Goal: Task Accomplishment & Management: Manage account settings

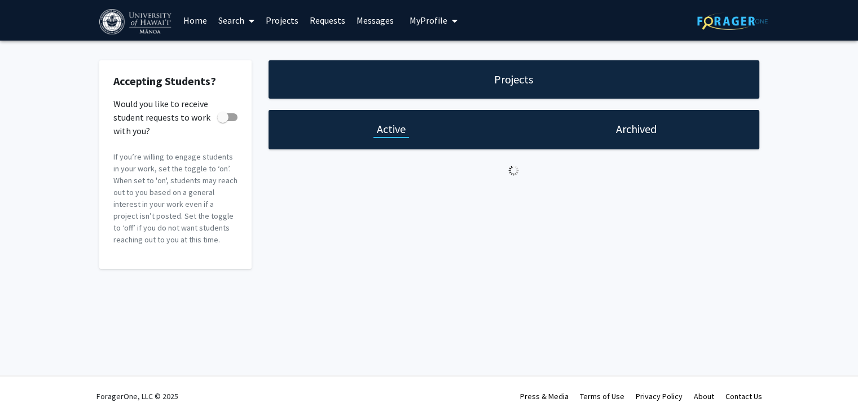
checkbox input "true"
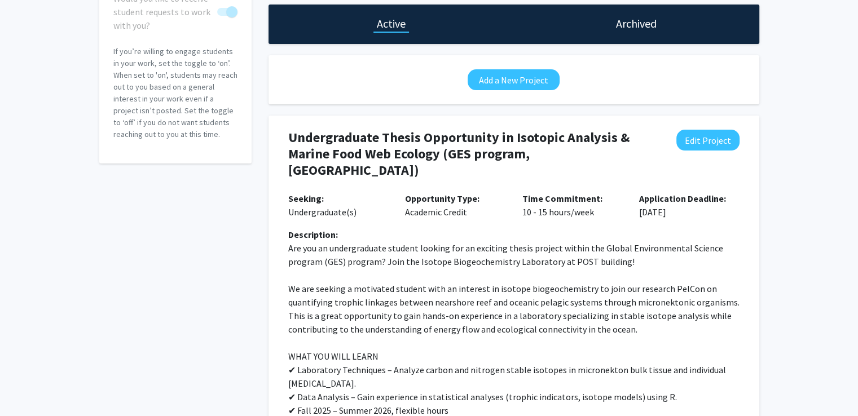
scroll to position [113, 0]
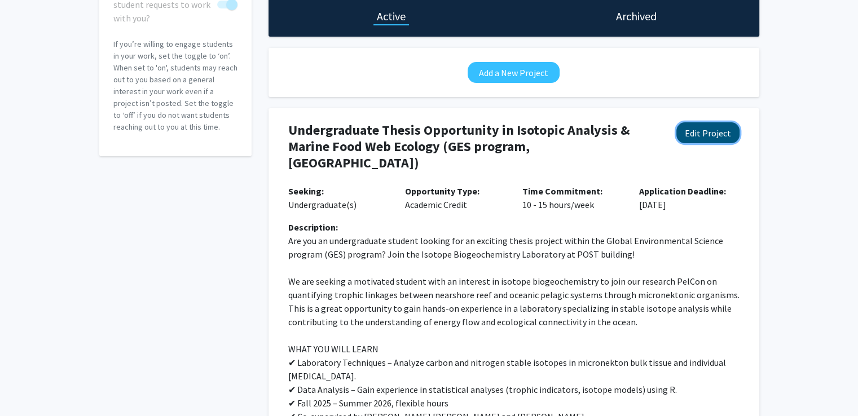
click at [702, 140] on button "Edit Project" at bounding box center [707, 132] width 63 height 21
select select "10 - 15"
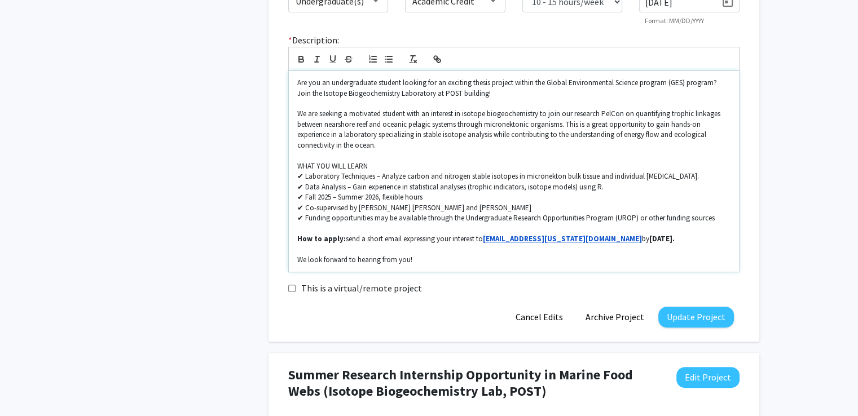
scroll to position [338, 0]
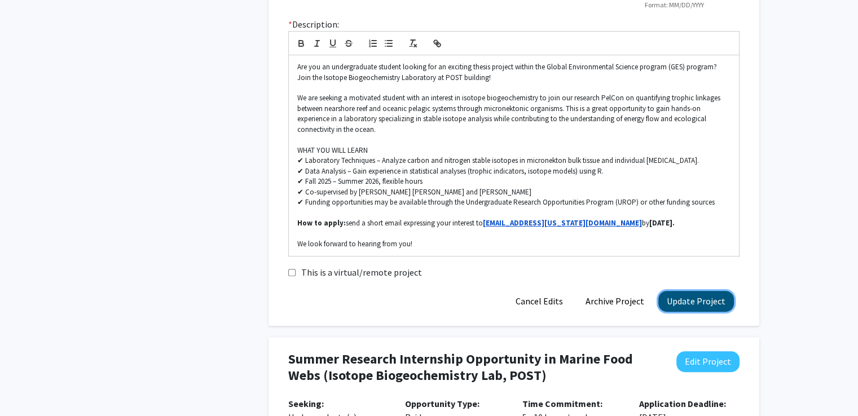
click at [690, 305] on button "Update Project" at bounding box center [696, 301] width 76 height 21
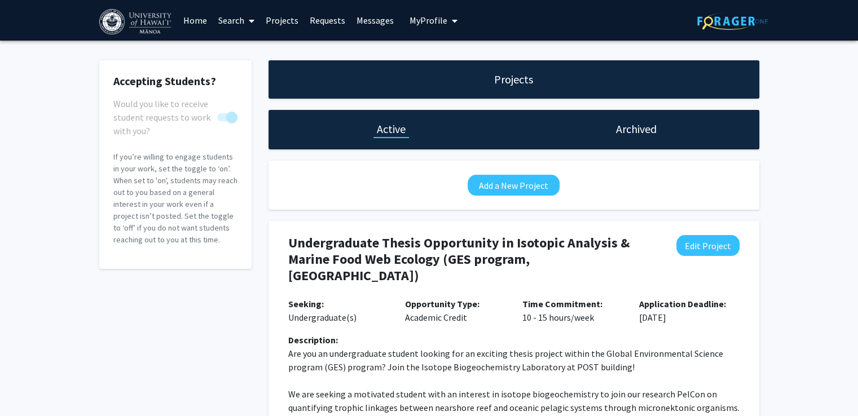
scroll to position [169, 0]
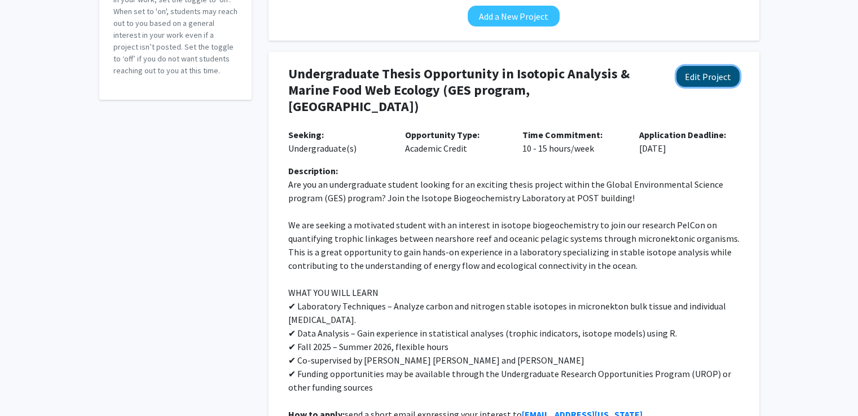
click at [701, 85] on button "Edit Project" at bounding box center [707, 76] width 63 height 21
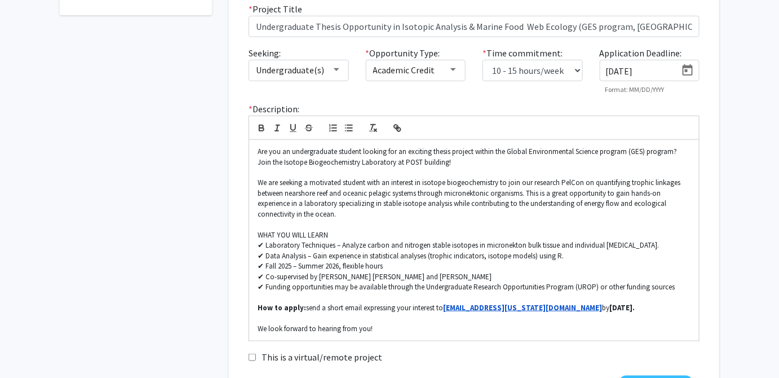
scroll to position [236, 0]
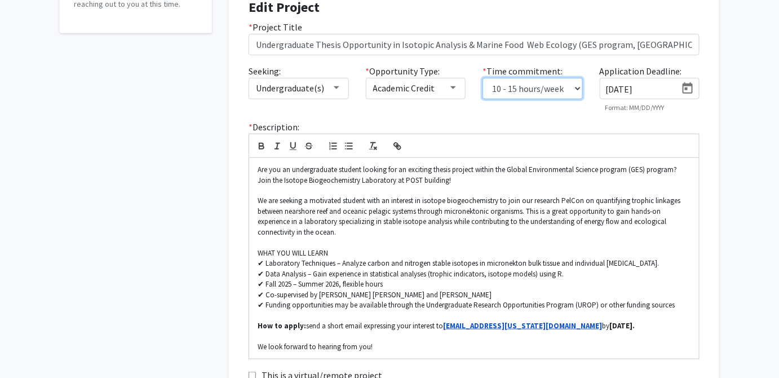
click at [579, 87] on select "0 - 5 hours/week 5 - 10 hours/week 10 - 15 hours/week 15 - 20 hours/week 20 - 3…" at bounding box center [533, 88] width 100 height 21
select select "5 - 10"
click at [483, 78] on select "0 - 5 hours/week 5 - 10 hours/week 10 - 15 hours/week 15 - 20 hours/week 20 - 3…" at bounding box center [533, 88] width 100 height 21
click at [686, 86] on icon "Open calendar" at bounding box center [688, 89] width 14 height 14
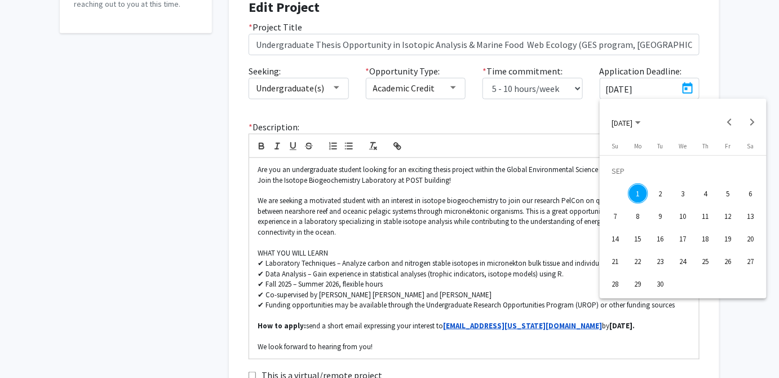
click at [641, 120] on span "[DATE]" at bounding box center [626, 122] width 29 height 10
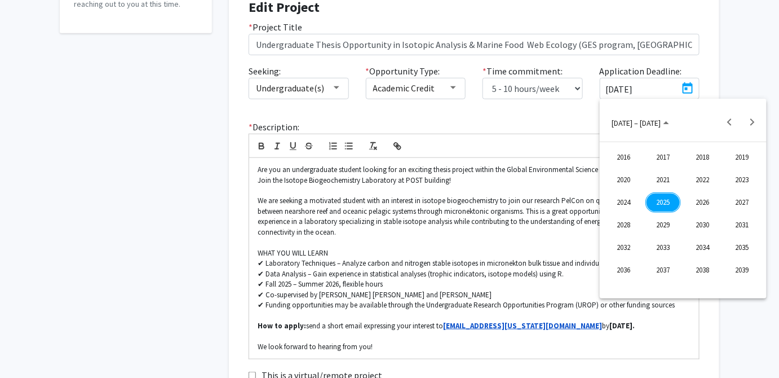
click at [667, 202] on div "2025" at bounding box center [664, 202] width 36 height 20
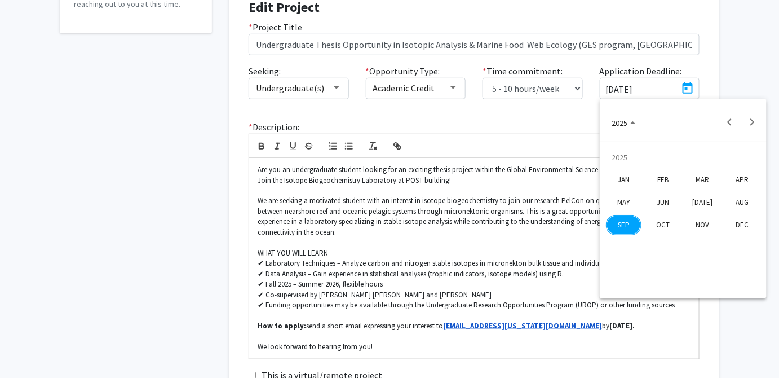
click at [663, 228] on div "OCT" at bounding box center [664, 225] width 36 height 20
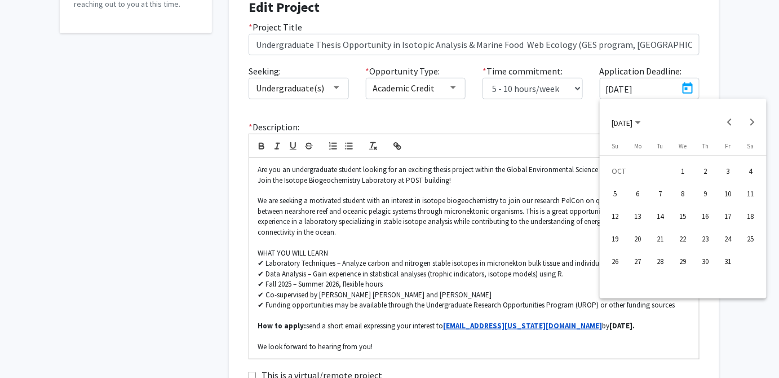
click at [680, 222] on div "15" at bounding box center [683, 216] width 20 height 20
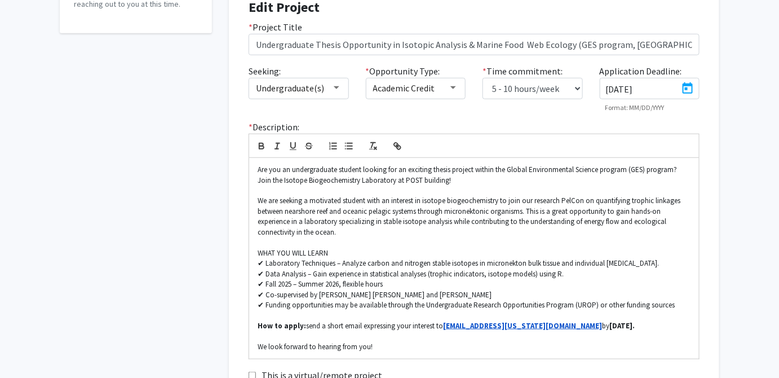
type input "[DATE]"
click at [732, 143] on div "Accepting Students? Would you like to receive student requests to work with you…" at bounding box center [389, 373] width 779 height 1137
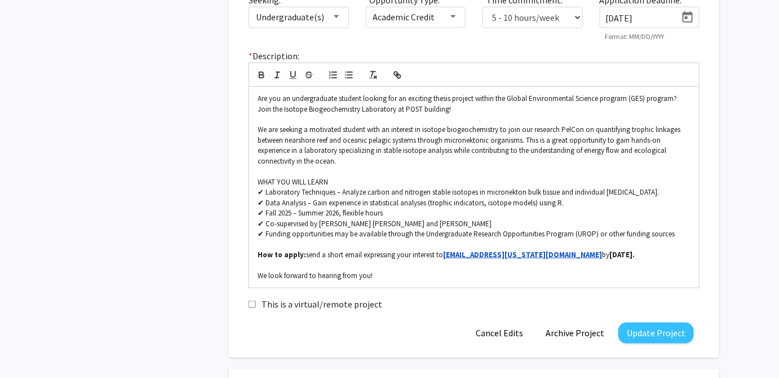
scroll to position [306, 0]
click at [374, 254] on p "How to apply: send a short email expressing your interest to [EMAIL_ADDRESS][US…" at bounding box center [474, 255] width 433 height 10
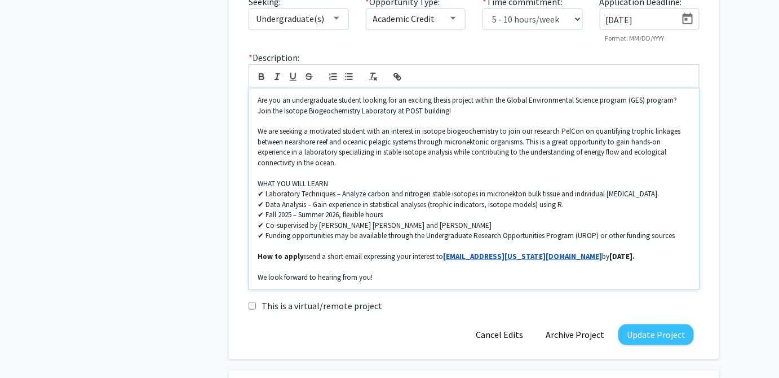
scroll to position [255, 0]
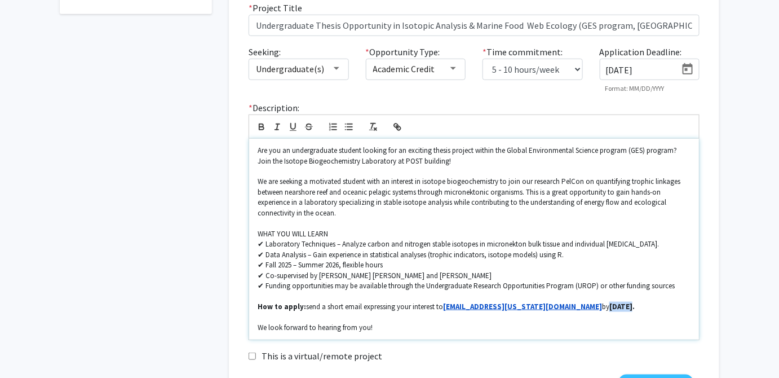
drag, startPoint x: 515, startPoint y: 307, endPoint x: 536, endPoint y: 308, distance: 20.9
click at [610, 308] on strong "[DATE]." at bounding box center [622, 307] width 25 height 10
click at [610, 307] on strong "[DATE]." at bounding box center [622, 307] width 25 height 10
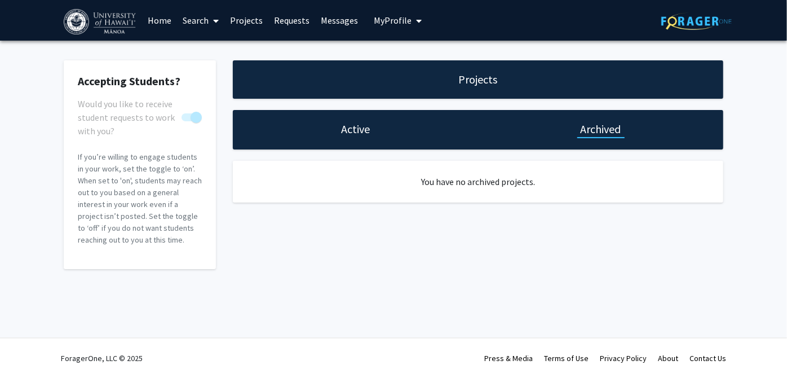
click at [412, 91] on div "Projects" at bounding box center [478, 79] width 491 height 38
click at [505, 86] on div "Projects" at bounding box center [478, 79] width 491 height 38
click at [356, 135] on h1 "Active" at bounding box center [355, 129] width 29 height 16
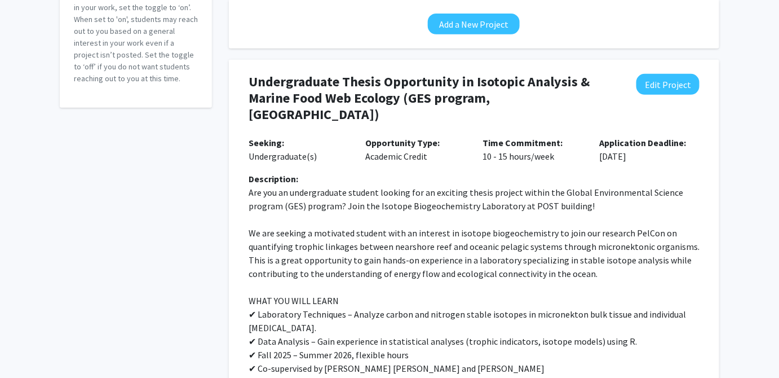
scroll to position [153, 0]
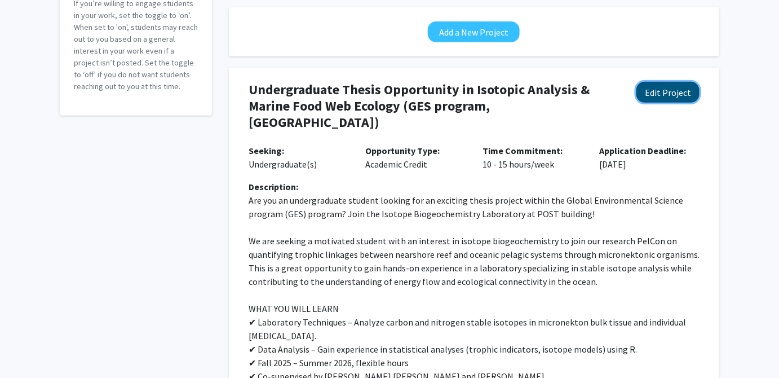
click at [672, 88] on button "Edit Project" at bounding box center [668, 92] width 63 height 21
select select "10 - 15"
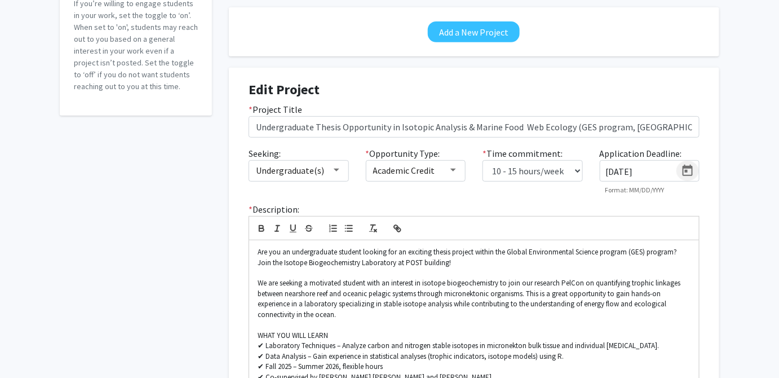
click at [685, 170] on icon "Open calendar" at bounding box center [688, 171] width 14 height 14
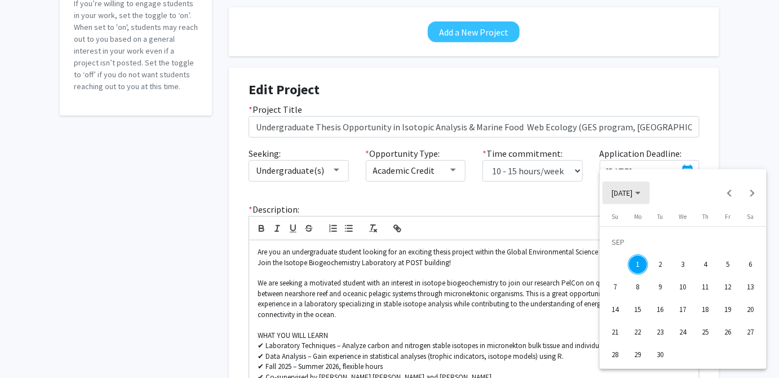
click at [641, 193] on span "[DATE]" at bounding box center [626, 192] width 29 height 10
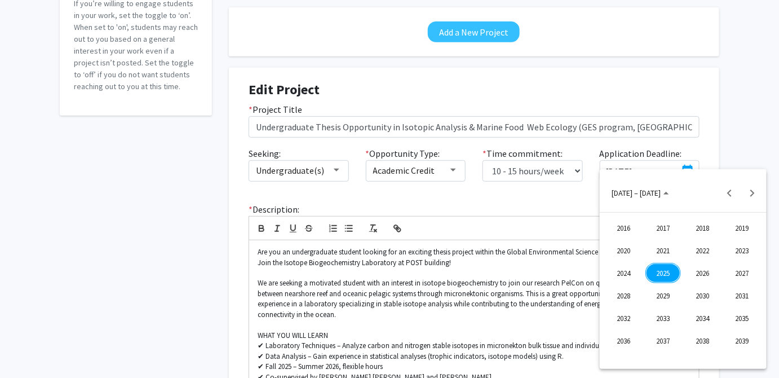
click at [669, 271] on div "2025" at bounding box center [664, 273] width 36 height 20
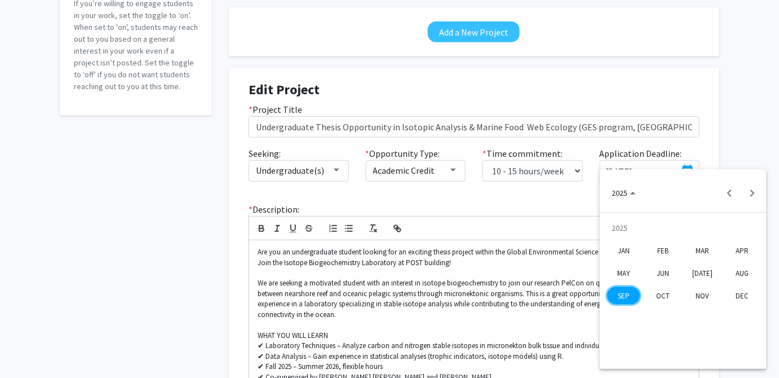
click at [661, 298] on div "OCT" at bounding box center [664, 295] width 36 height 20
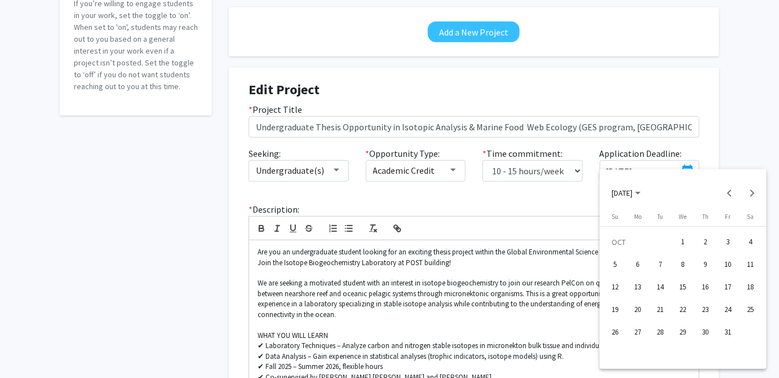
click at [687, 288] on div "15" at bounding box center [683, 287] width 20 height 20
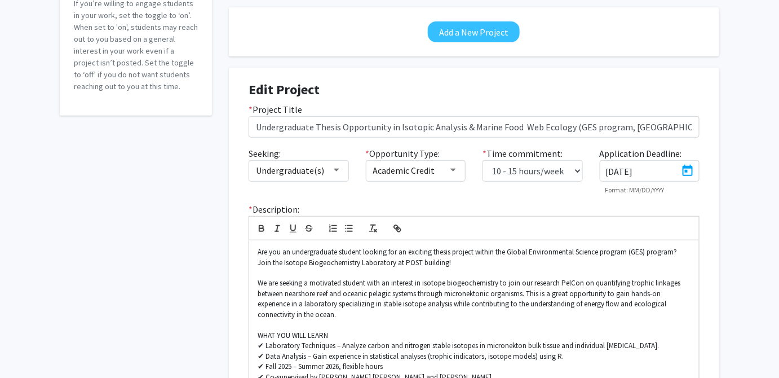
type input "[DATE]"
drag, startPoint x: 569, startPoint y: 175, endPoint x: 561, endPoint y: 179, distance: 8.8
click at [569, 175] on select "0 - 5 hours/week 5 - 10 hours/week 10 - 15 hours/week 15 - 20 hours/week 20 - 3…" at bounding box center [533, 170] width 100 height 21
select select "5 - 10"
click at [483, 160] on select "0 - 5 hours/week 5 - 10 hours/week 10 - 15 hours/week 15 - 20 hours/week 20 - 3…" at bounding box center [533, 170] width 100 height 21
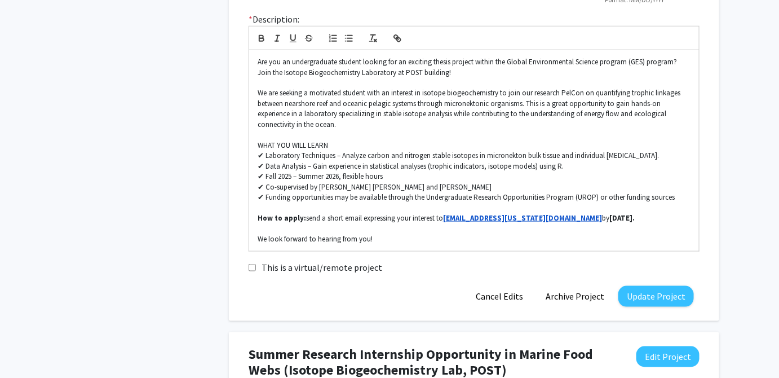
scroll to position [359, 0]
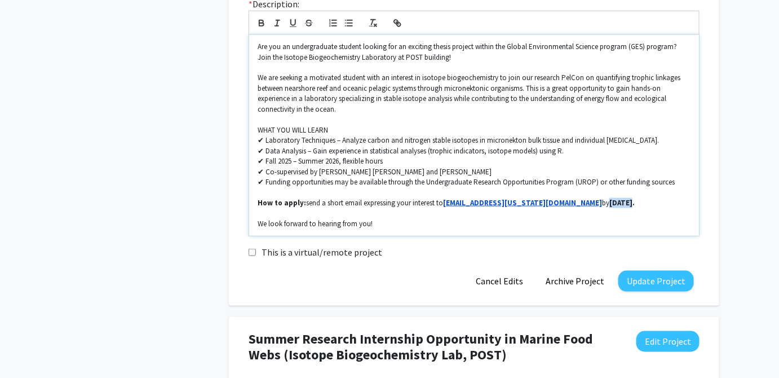
drag, startPoint x: 536, startPoint y: 203, endPoint x: 514, endPoint y: 202, distance: 21.5
click at [610, 202] on strong "[DATE]." at bounding box center [622, 203] width 25 height 10
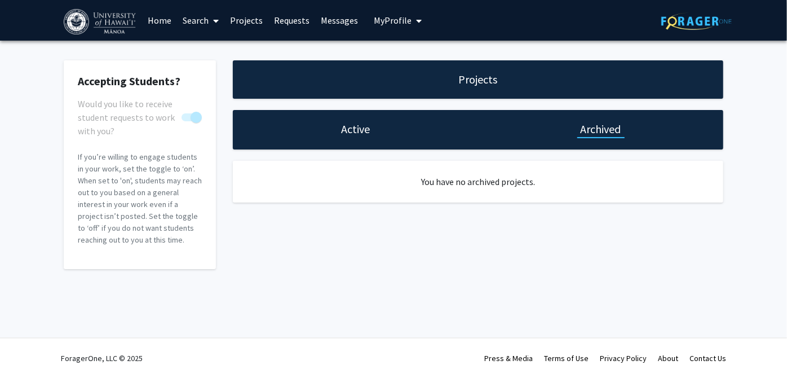
click at [351, 132] on h1 "Active" at bounding box center [355, 129] width 29 height 16
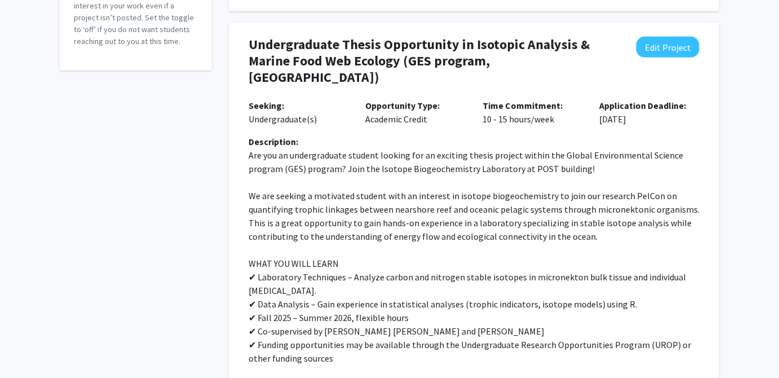
scroll to position [153, 0]
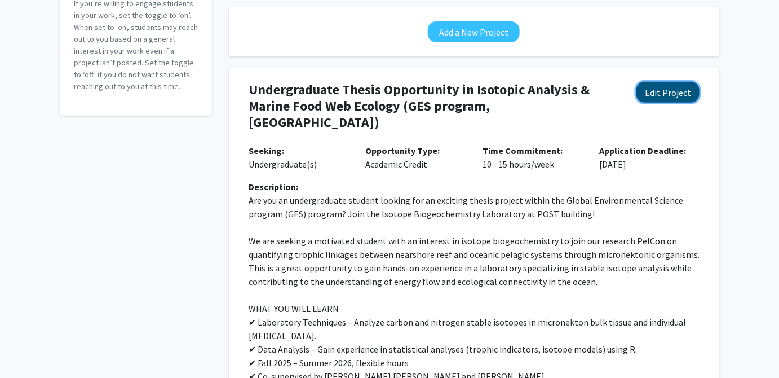
click at [652, 92] on button "Edit Project" at bounding box center [668, 92] width 63 height 21
select select "10 - 15"
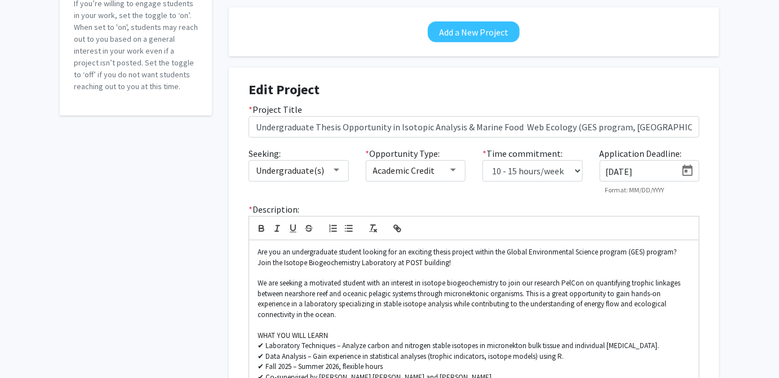
click at [689, 171] on icon "Open calendar" at bounding box center [688, 171] width 14 height 14
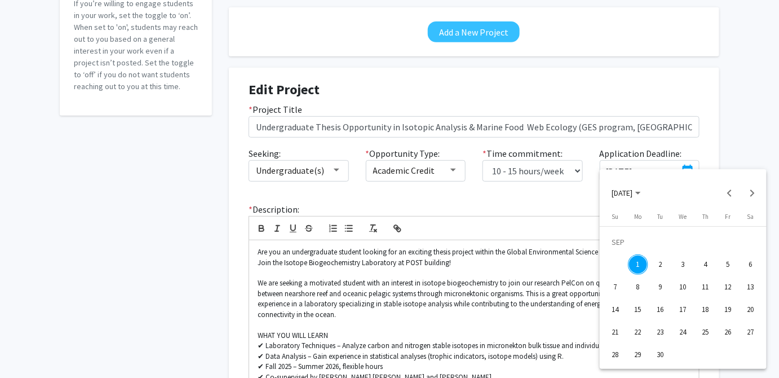
click at [641, 193] on span "[DATE]" at bounding box center [626, 192] width 29 height 10
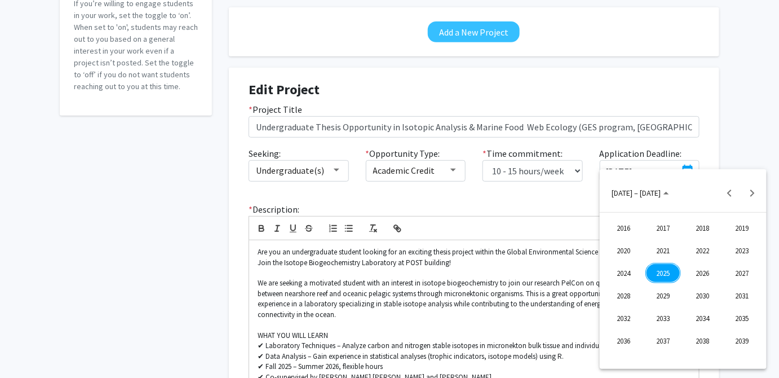
click at [670, 271] on div "2025" at bounding box center [664, 273] width 36 height 20
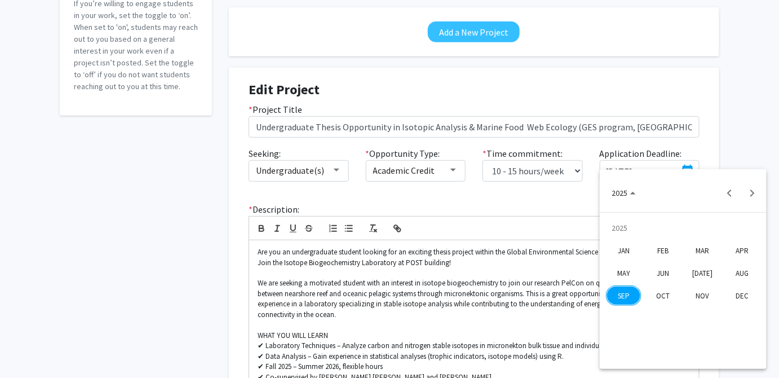
click at [668, 296] on div "OCT" at bounding box center [664, 295] width 36 height 20
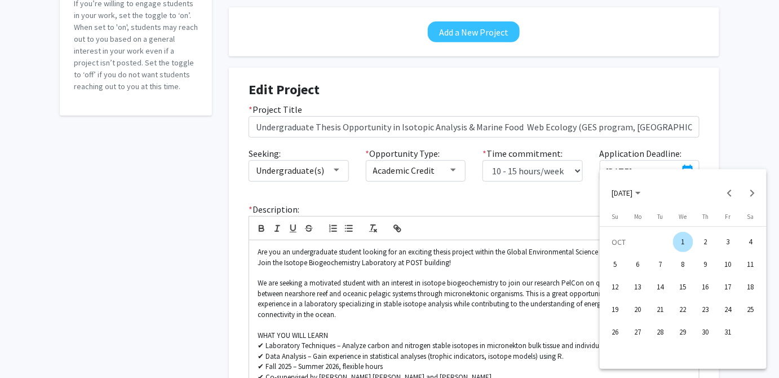
click at [684, 284] on div "15" at bounding box center [683, 287] width 20 height 20
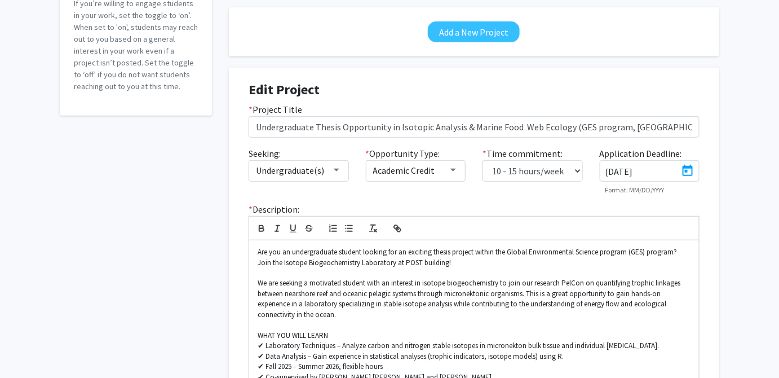
type input "[DATE]"
click at [578, 174] on select "0 - 5 hours/week 5 - 10 hours/week 10 - 15 hours/week 15 - 20 hours/week 20 - 3…" at bounding box center [533, 170] width 100 height 21
select select "5 - 10"
click at [483, 160] on select "0 - 5 hours/week 5 - 10 hours/week 10 - 15 hours/week 15 - 20 hours/week 20 - 3…" at bounding box center [533, 170] width 100 height 21
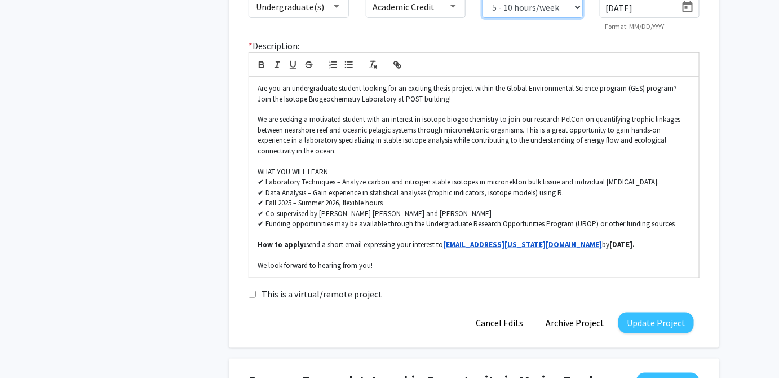
scroll to position [410, 0]
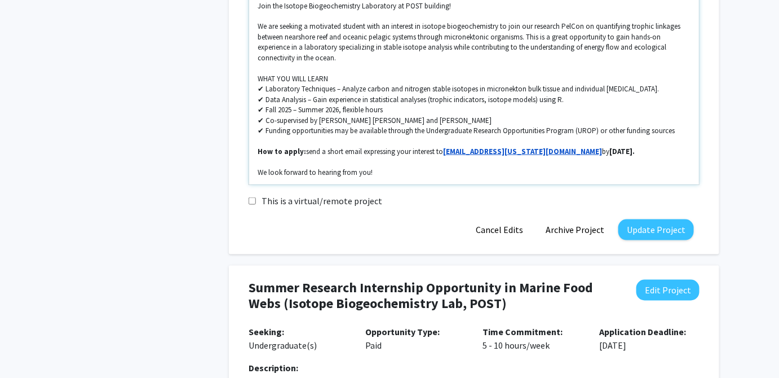
click at [610, 151] on strong "[DATE]." at bounding box center [622, 152] width 25 height 10
drag, startPoint x: 537, startPoint y: 151, endPoint x: 515, endPoint y: 148, distance: 21.6
click at [610, 148] on strong "[DATE]." at bounding box center [622, 152] width 25 height 10
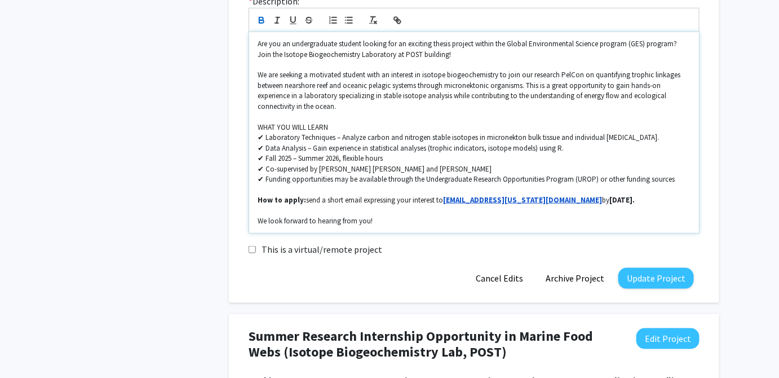
scroll to position [307, 0]
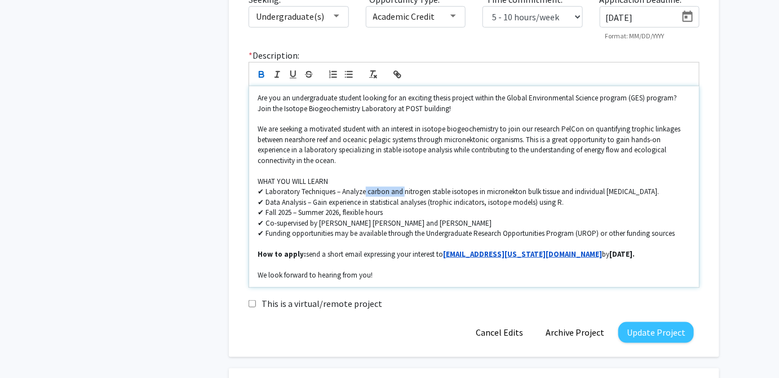
drag, startPoint x: 402, startPoint y: 190, endPoint x: 364, endPoint y: 191, distance: 37.8
click at [364, 191] on p "✔ Laboratory Techniques – Analyze carbon and nitrogen stable isotopes in micron…" at bounding box center [474, 192] width 433 height 10
drag, startPoint x: 525, startPoint y: 191, endPoint x: 574, endPoint y: 195, distance: 49.2
click at [574, 195] on p "✔ Laboratory Techniques – Analyze carbon and nitrogen stable isotopes in micron…" at bounding box center [474, 192] width 433 height 10
click at [575, 200] on p "✔ Data Analysis – Gain experience in statistical analyses (trophic indicators, …" at bounding box center [474, 202] width 433 height 10
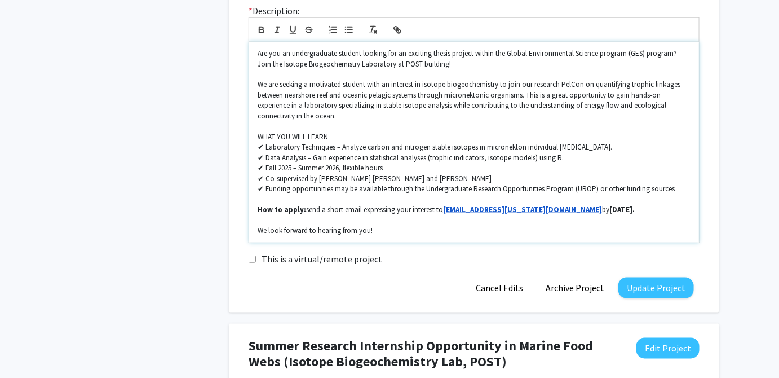
scroll to position [359, 0]
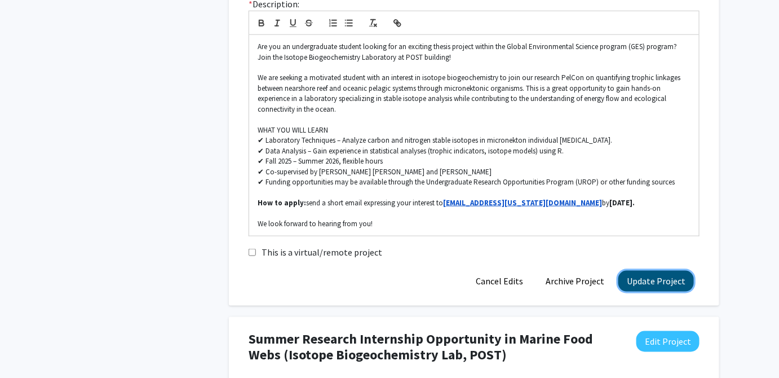
click at [651, 283] on button "Update Project" at bounding box center [657, 281] width 76 height 21
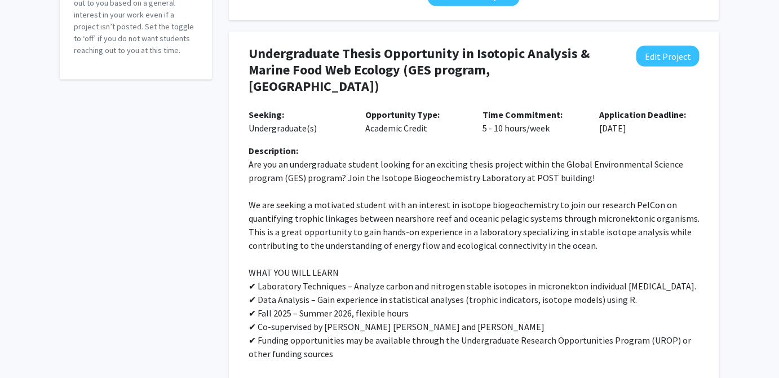
scroll to position [205, 0]
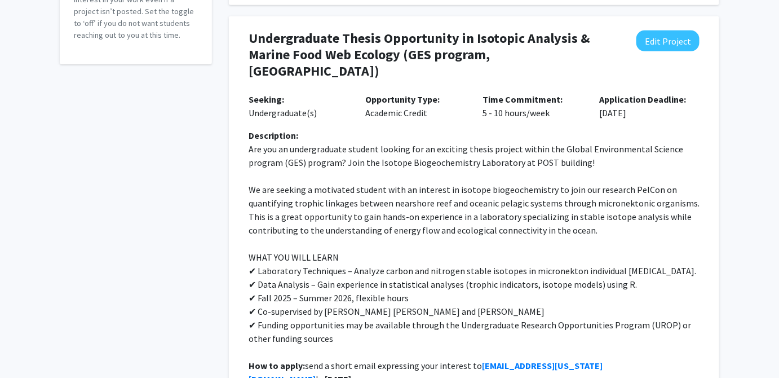
click at [622, 186] on p "We are seeking a motivated student with an interest in isotope biogeochemistry …" at bounding box center [474, 210] width 451 height 54
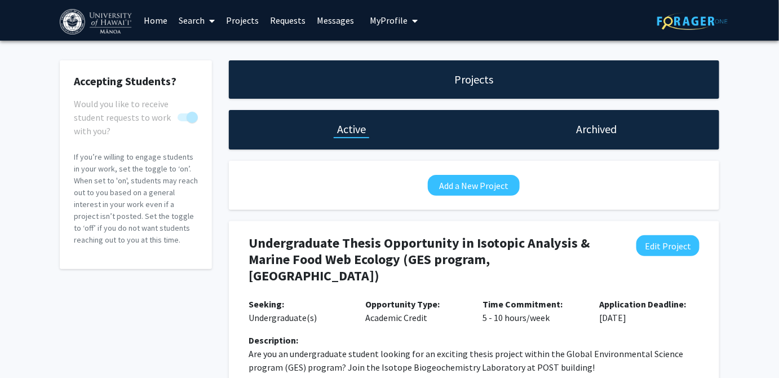
scroll to position [0, 0]
click at [388, 18] on span "My Profile" at bounding box center [389, 20] width 38 height 11
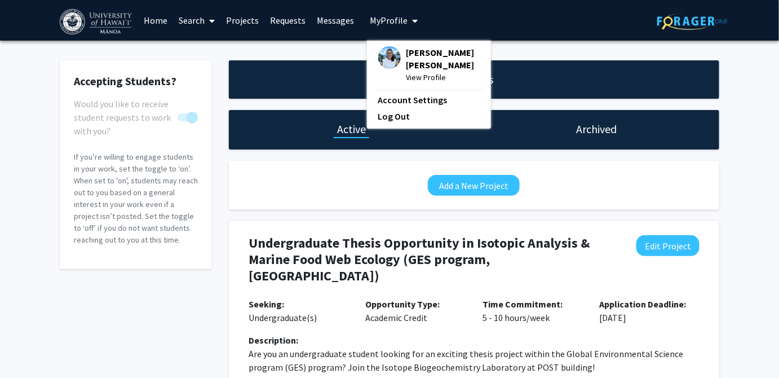
click at [440, 69] on span "[PERSON_NAME] [PERSON_NAME]" at bounding box center [443, 58] width 73 height 25
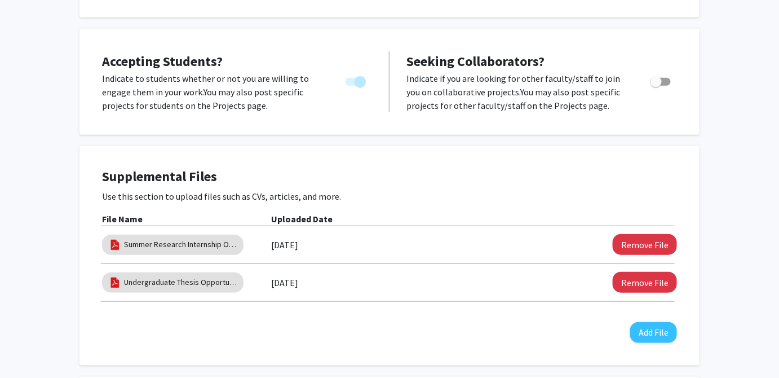
scroll to position [256, 0]
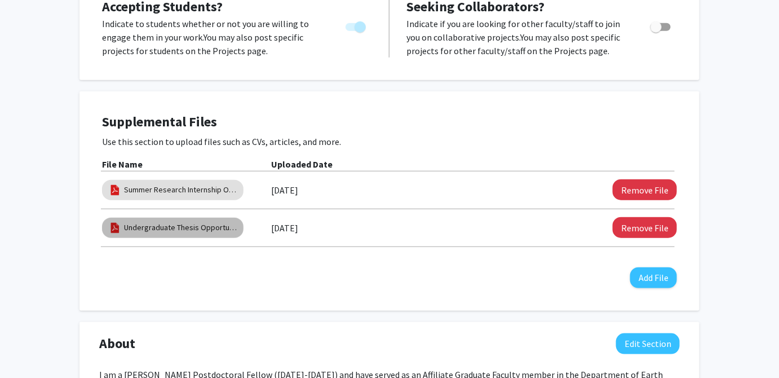
click at [212, 233] on mat-chip "Undergraduate Thesis Opportunity in Isotopic Analysis and Marine Food Webs" at bounding box center [173, 228] width 142 height 20
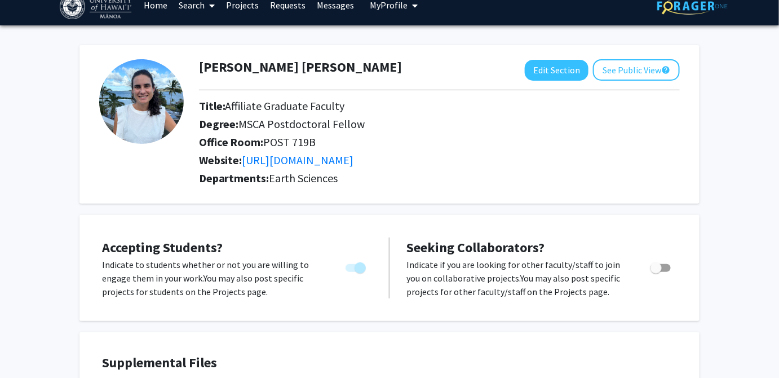
scroll to position [0, 0]
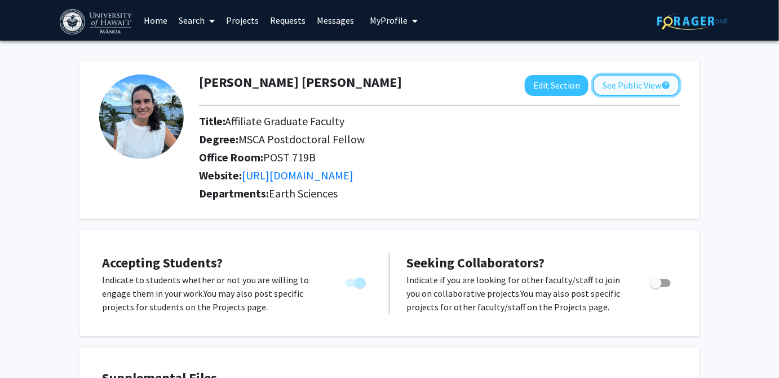
click at [645, 81] on button "See Public View help" at bounding box center [636, 84] width 87 height 21
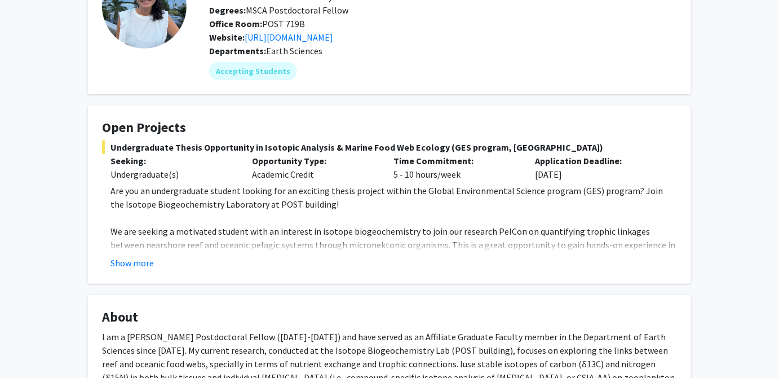
scroll to position [102, 0]
